Goal: Task Accomplishment & Management: Complete application form

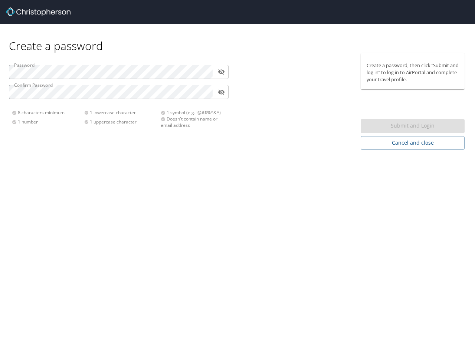
click at [237, 178] on div "Create a password Password ​ Confirm Password ​ 8 characters minimum 1 number 1…" at bounding box center [237, 178] width 475 height 356
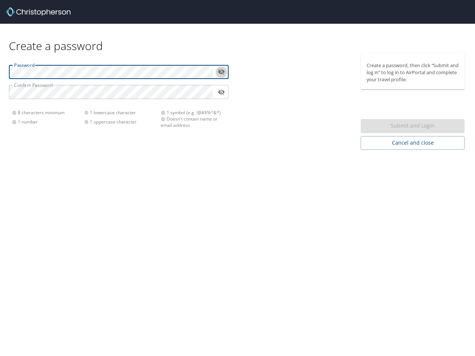
click at [221, 72] on icon "toggle password visibility" at bounding box center [221, 71] width 7 height 7
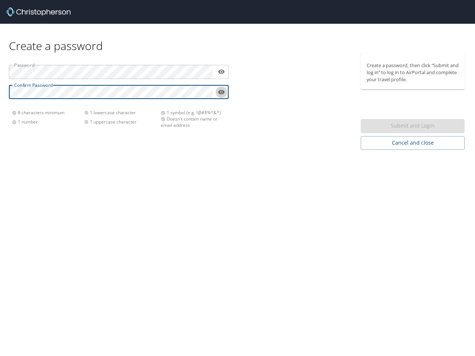
click at [221, 92] on icon "toggle password visibility" at bounding box center [221, 92] width 7 height 4
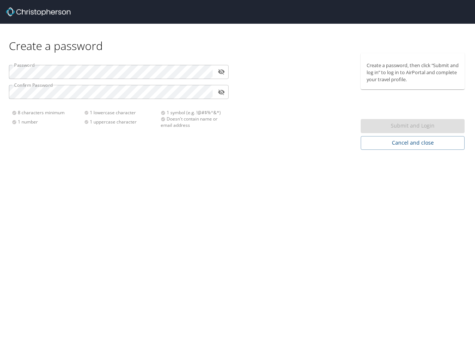
click at [413, 126] on div "Submit and Login" at bounding box center [413, 126] width 104 height 14
click at [413, 143] on span "Cancel and close" at bounding box center [413, 142] width 92 height 9
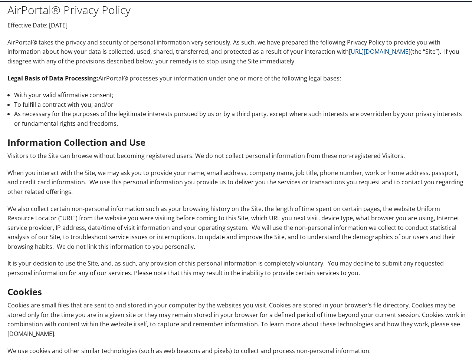
click at [236, 178] on p "When you interact with the Site, we may ask you to provide your name, email add…" at bounding box center [237, 181] width 460 height 29
